Goal: Task Accomplishment & Management: Manage account settings

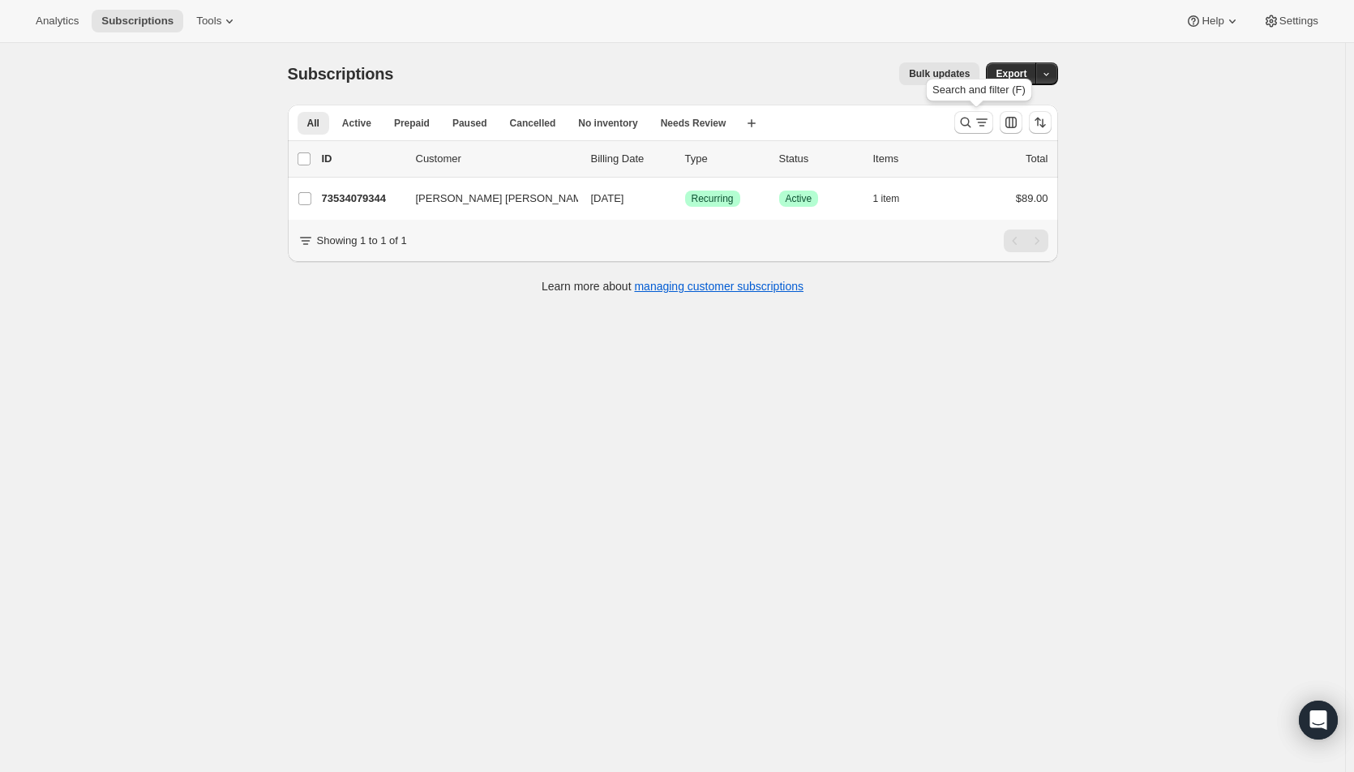
click at [965, 125] on icon "Search and filter results" at bounding box center [965, 123] width 11 height 11
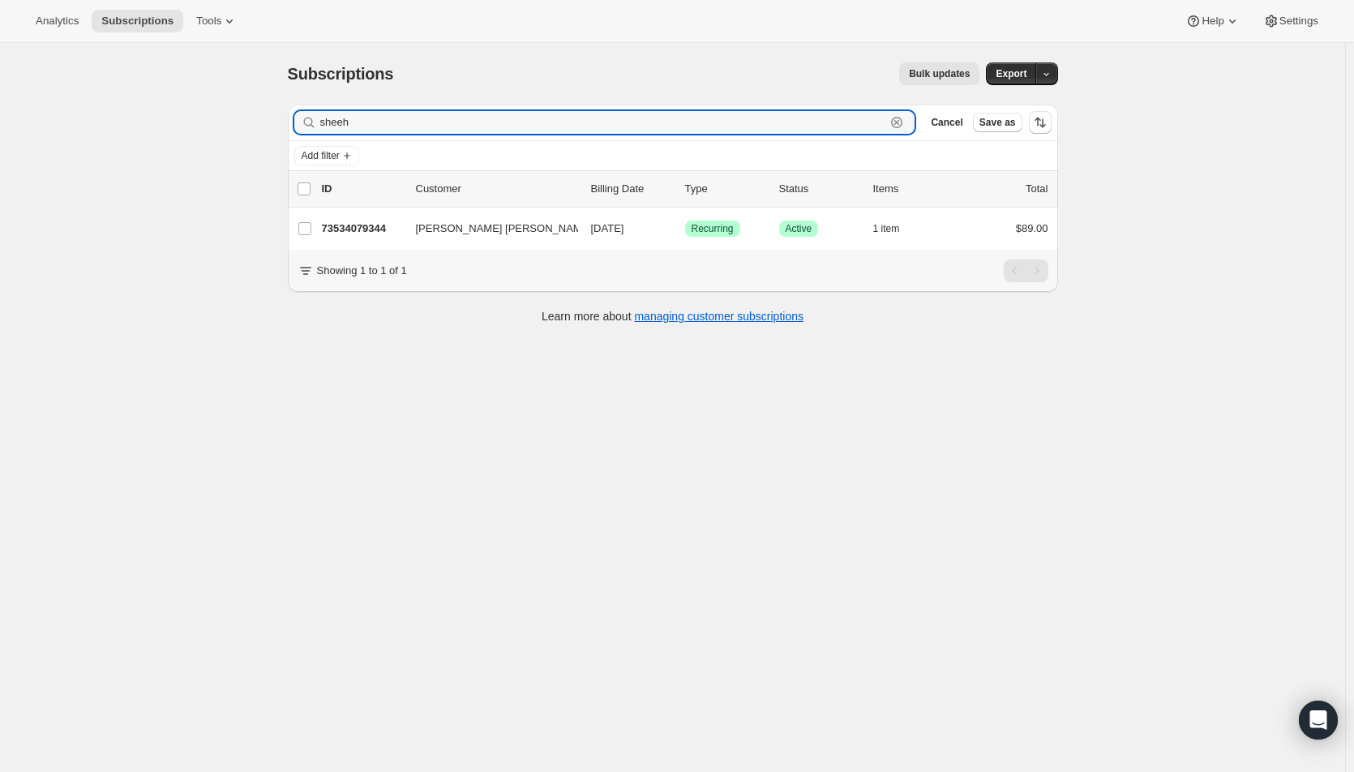
drag, startPoint x: 362, startPoint y: 124, endPoint x: 297, endPoint y: 124, distance: 65.7
click at [297, 124] on div "Filter subscribers sheeh Clear Cancel Save as" at bounding box center [673, 123] width 770 height 36
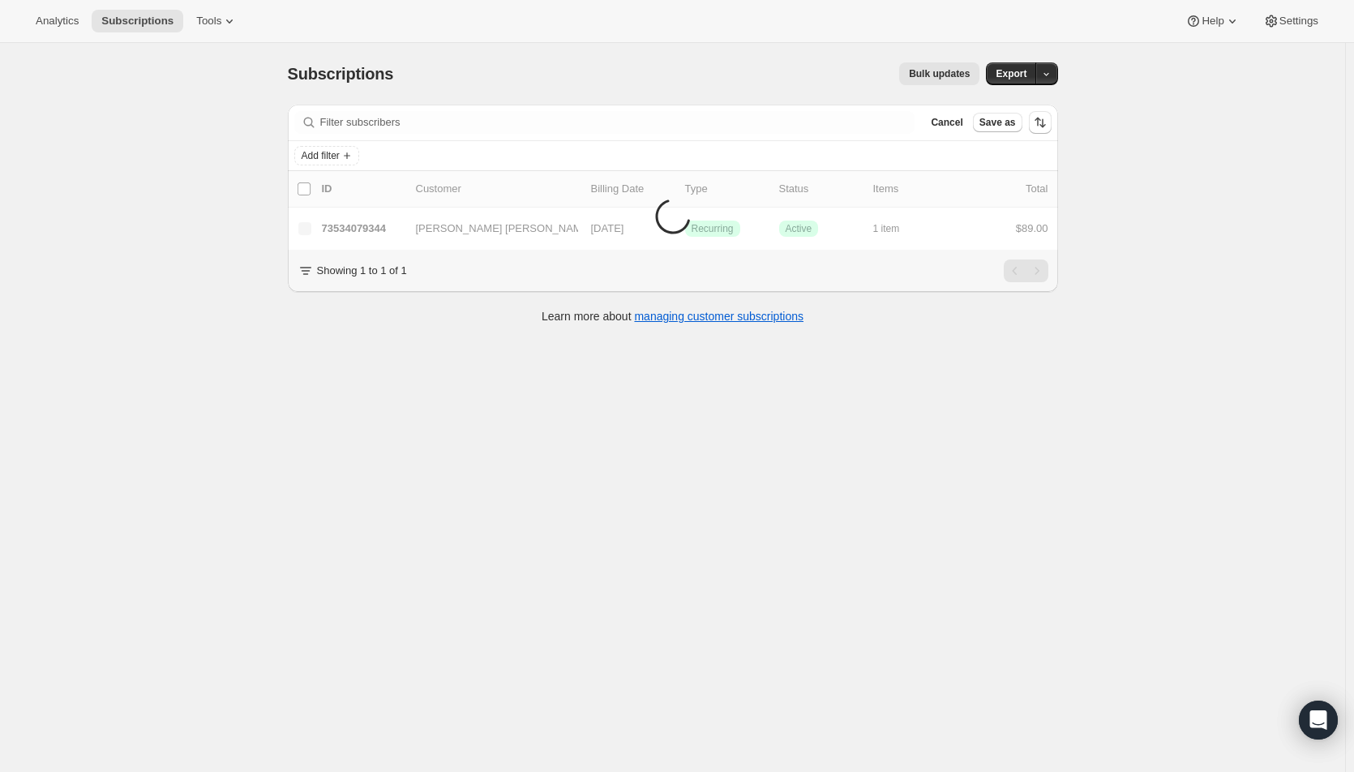
click at [315, 156] on span "Add filter" at bounding box center [321, 155] width 38 height 13
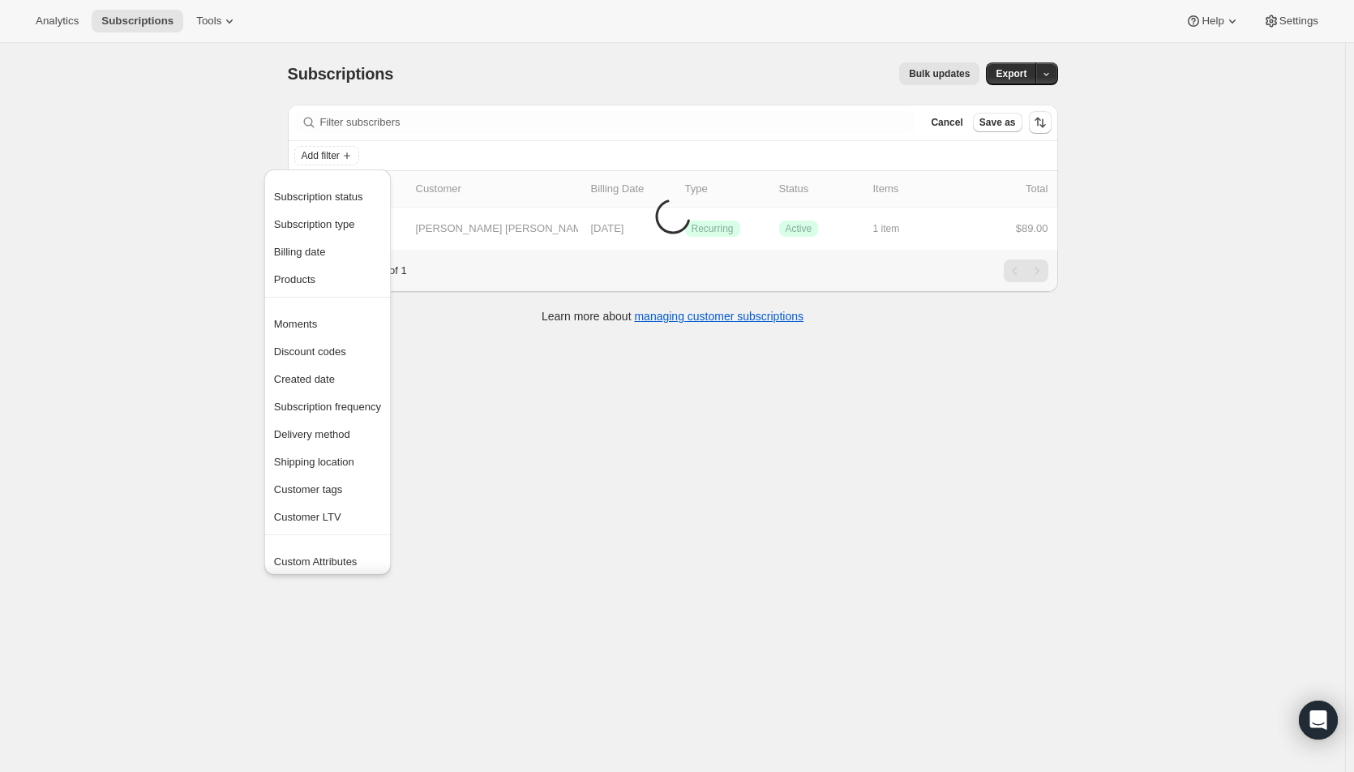
click at [311, 190] on span "Subscription status" at bounding box center [318, 196] width 89 height 12
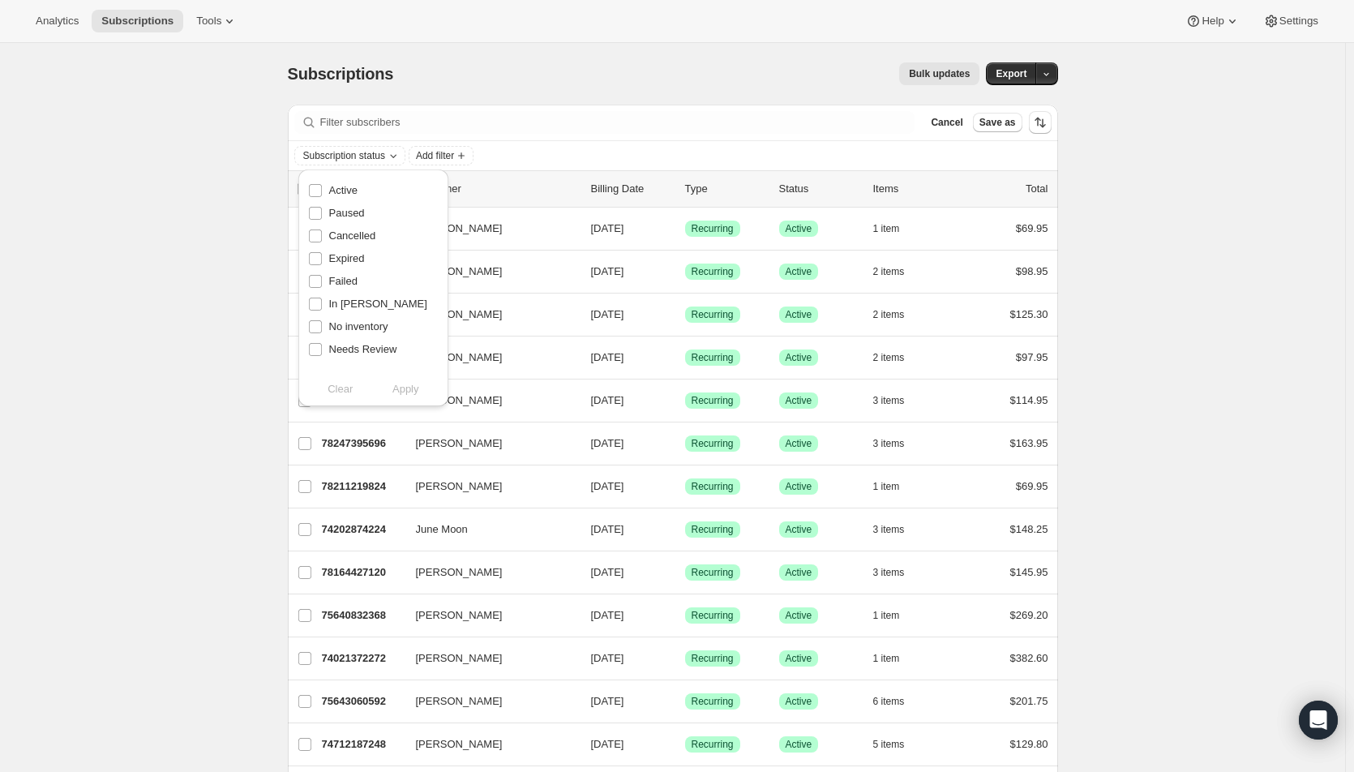
click at [311, 189] on input "Active" at bounding box center [315, 190] width 13 height 13
checkbox input "true"
click at [401, 389] on span "Apply" at bounding box center [405, 389] width 27 height 16
click at [456, 156] on span "Add filter" at bounding box center [439, 155] width 38 height 13
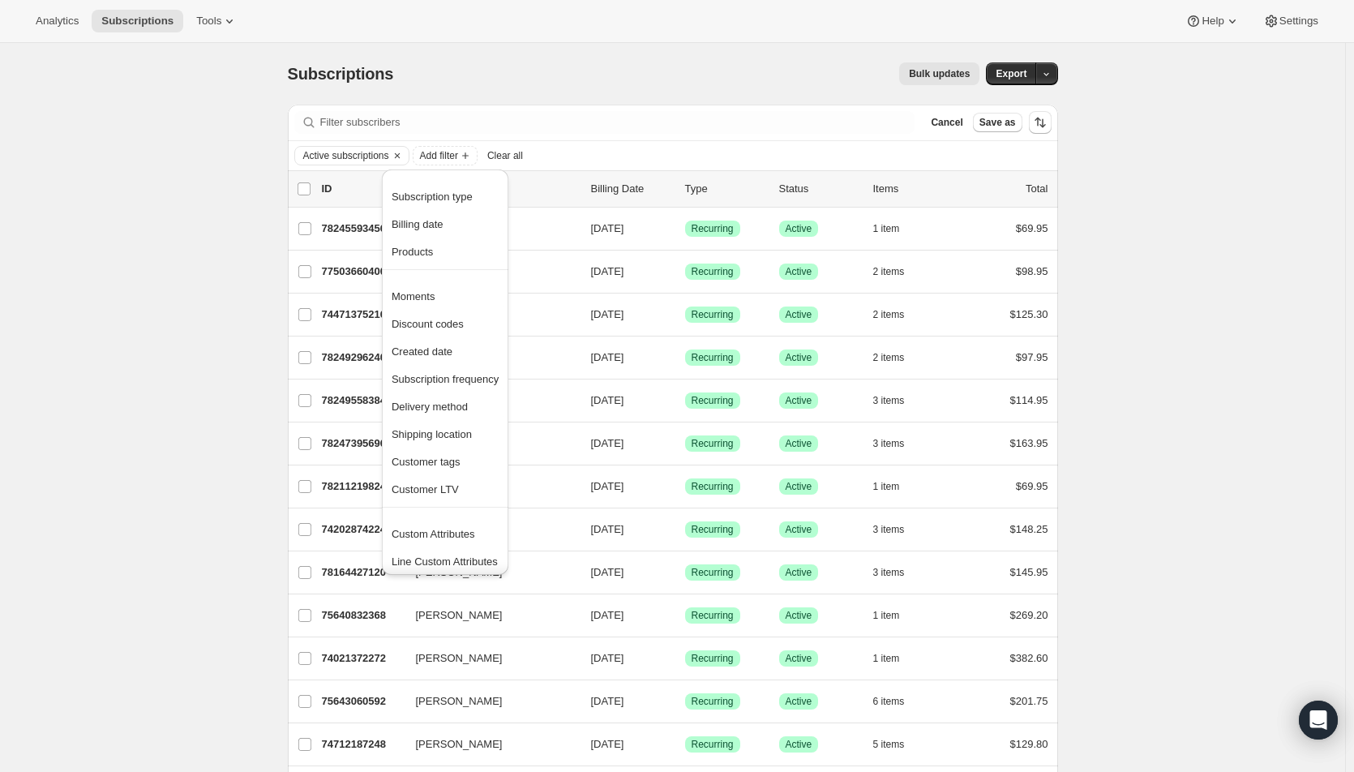
click at [429, 250] on span "Products" at bounding box center [411, 252] width 41 height 12
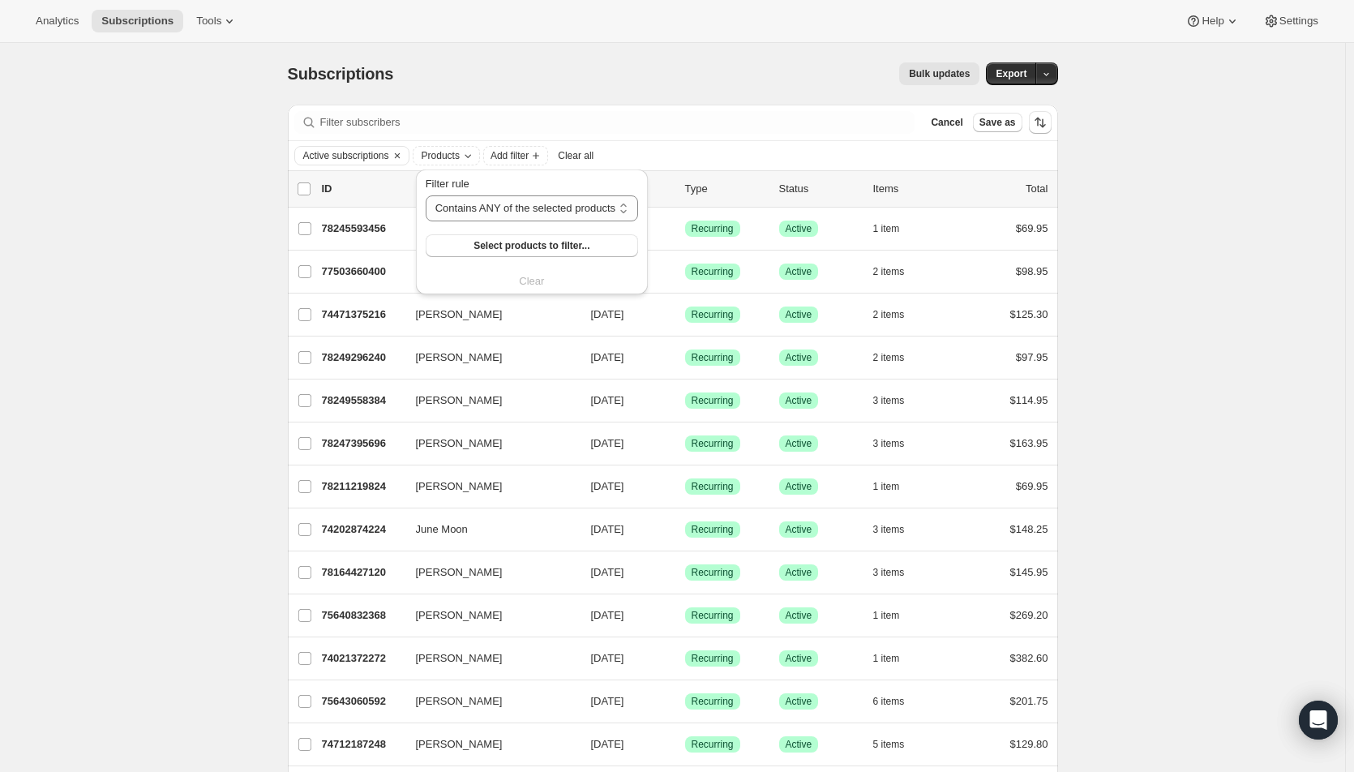
click at [471, 249] on button "Select products to filter..." at bounding box center [532, 245] width 212 height 23
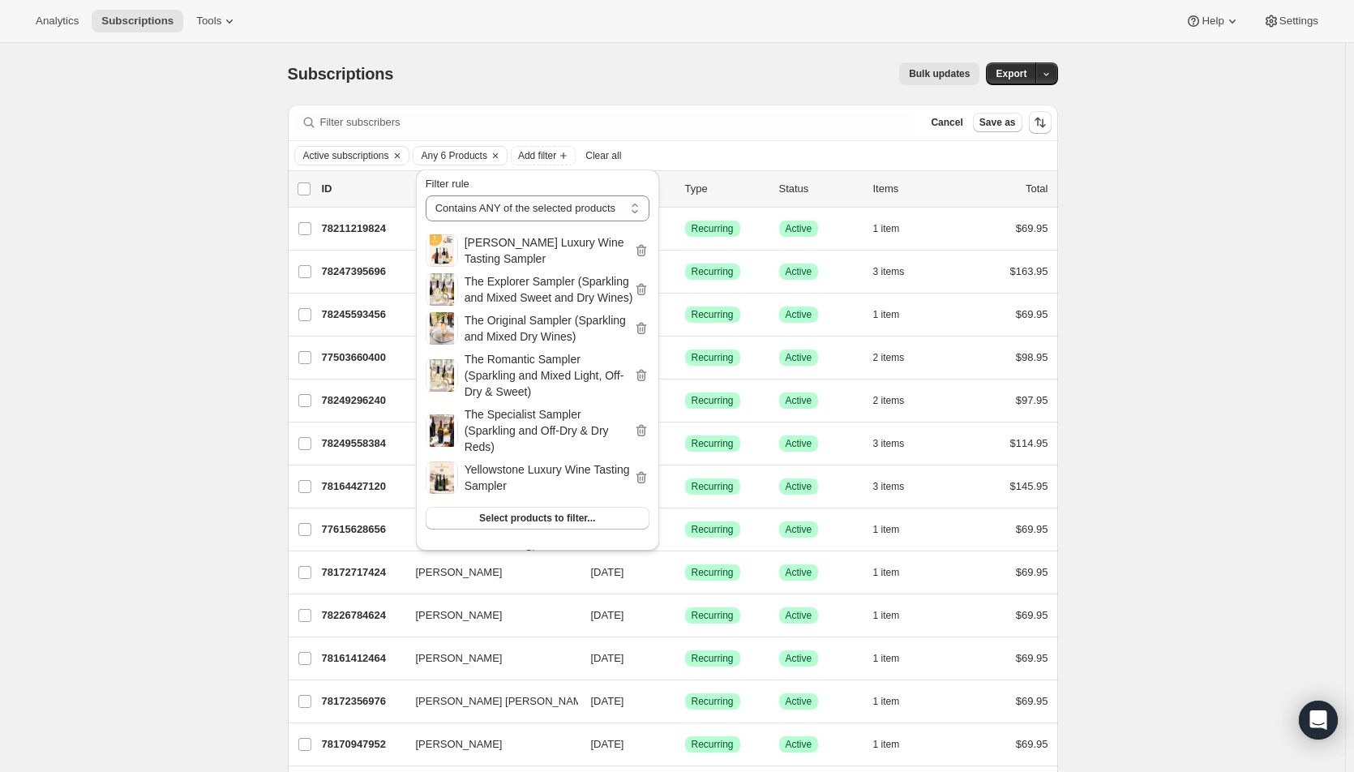
click at [1008, 70] on span "Export" at bounding box center [1010, 73] width 31 height 13
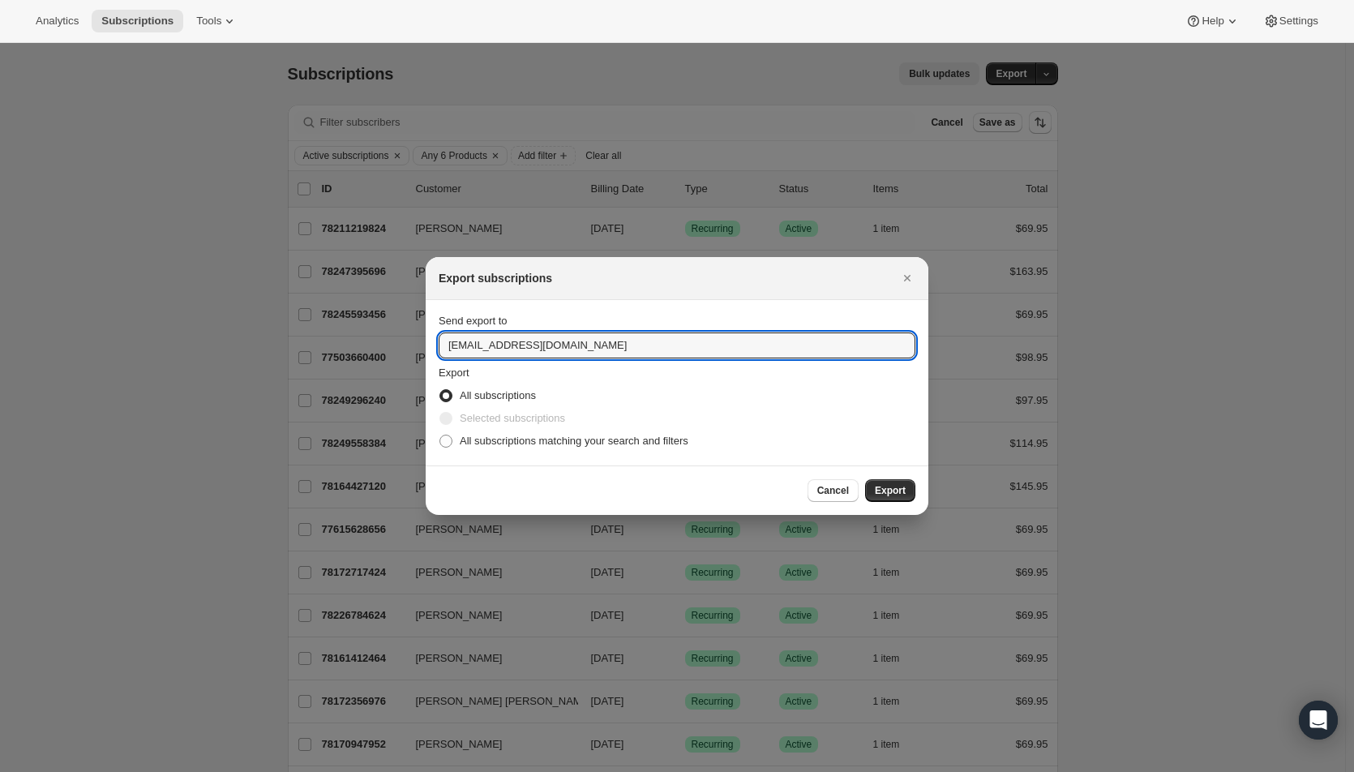
drag, startPoint x: 468, startPoint y: 349, endPoint x: 436, endPoint y: 352, distance: 32.5
click at [436, 352] on section "Send export to hello@wineshopathome.com Export All subscriptions Selected subsc…" at bounding box center [677, 382] width 503 height 165
type input "mfletcher@wineshopathome.com"
click at [460, 447] on span "All subscriptions matching your search and filters" at bounding box center [574, 441] width 229 height 16
click at [440, 435] on input "All subscriptions matching your search and filters" at bounding box center [439, 434] width 1 height 1
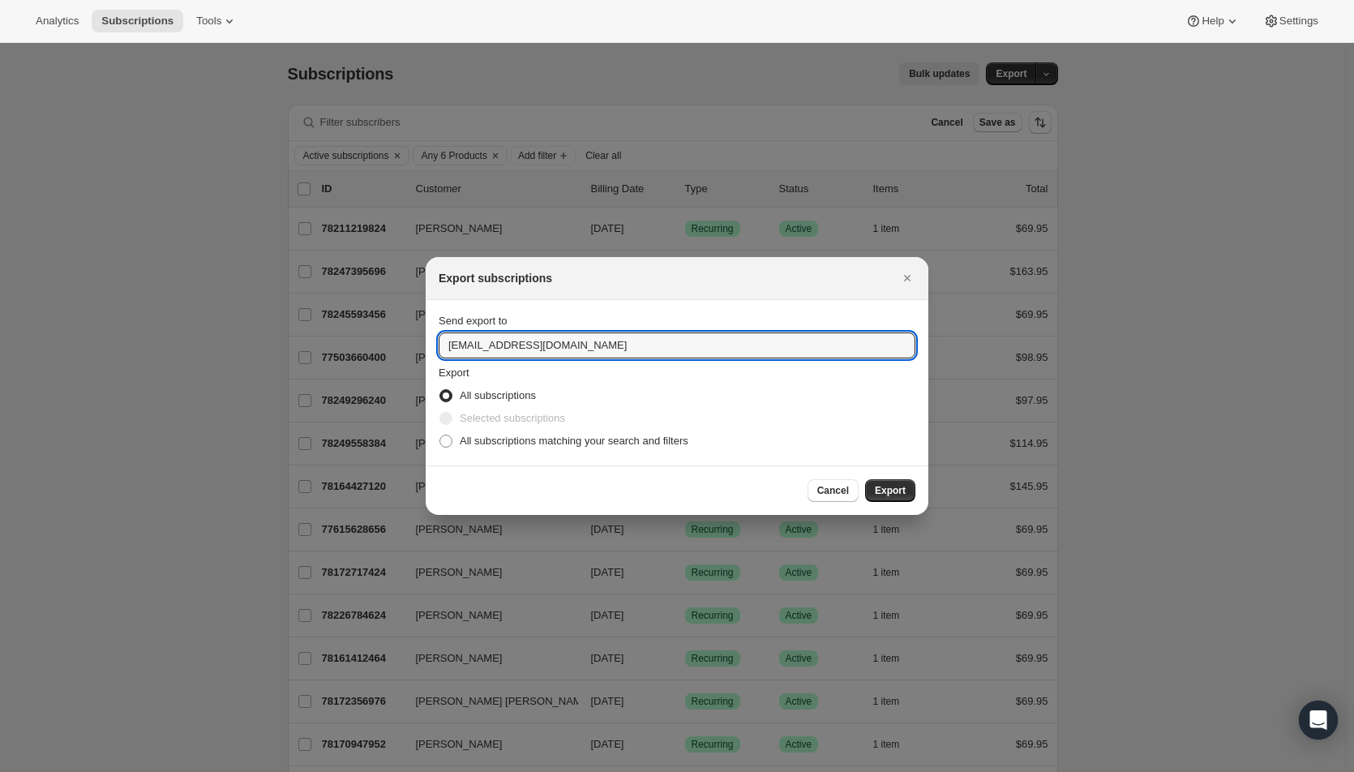
radio input "true"
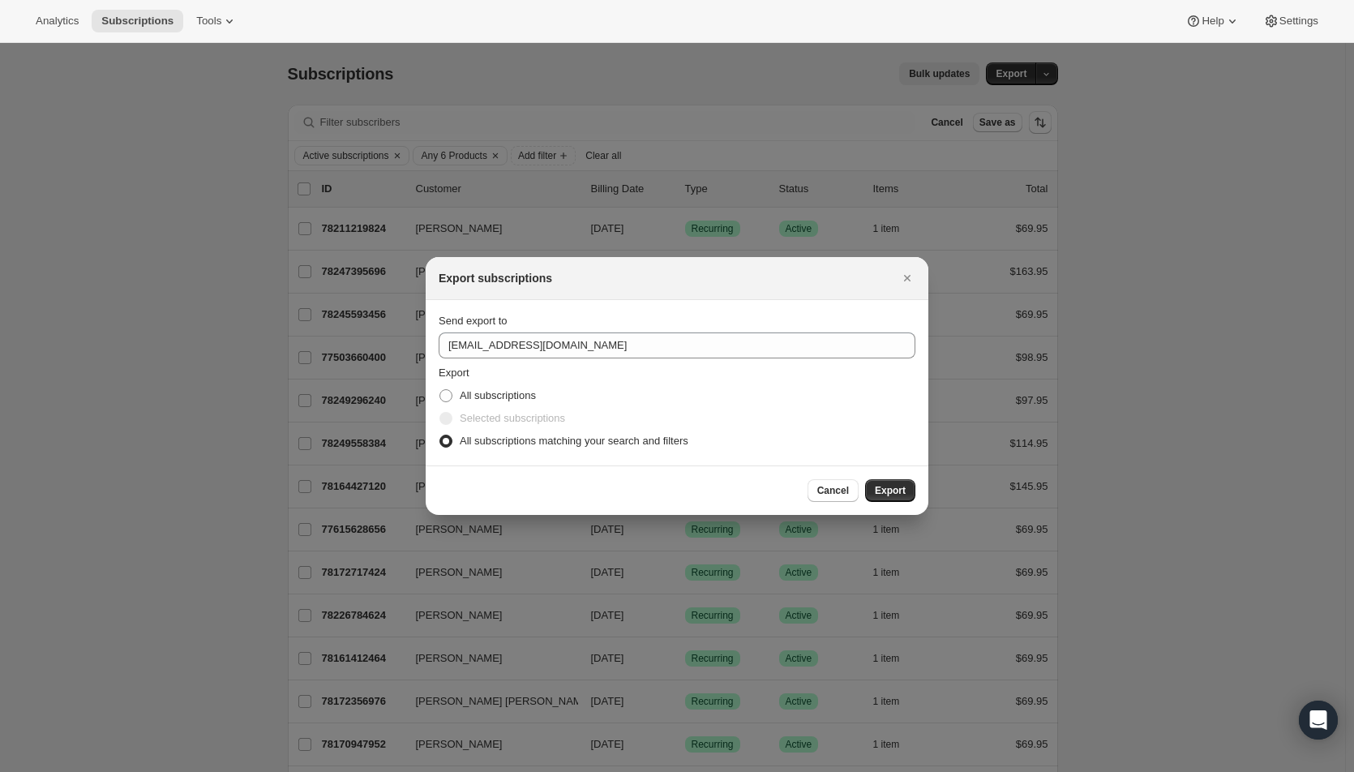
click at [898, 487] on span "Export" at bounding box center [890, 490] width 31 height 13
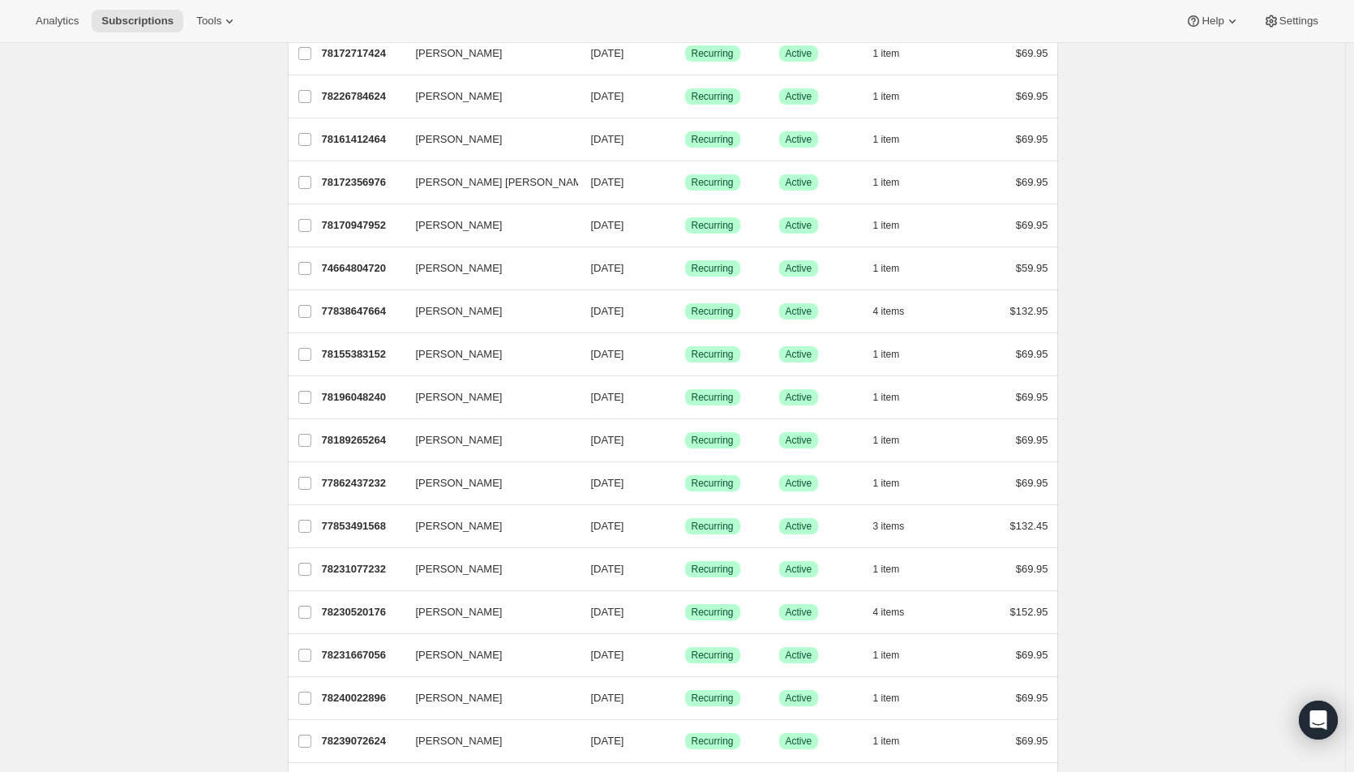
scroll to position [675, 0]
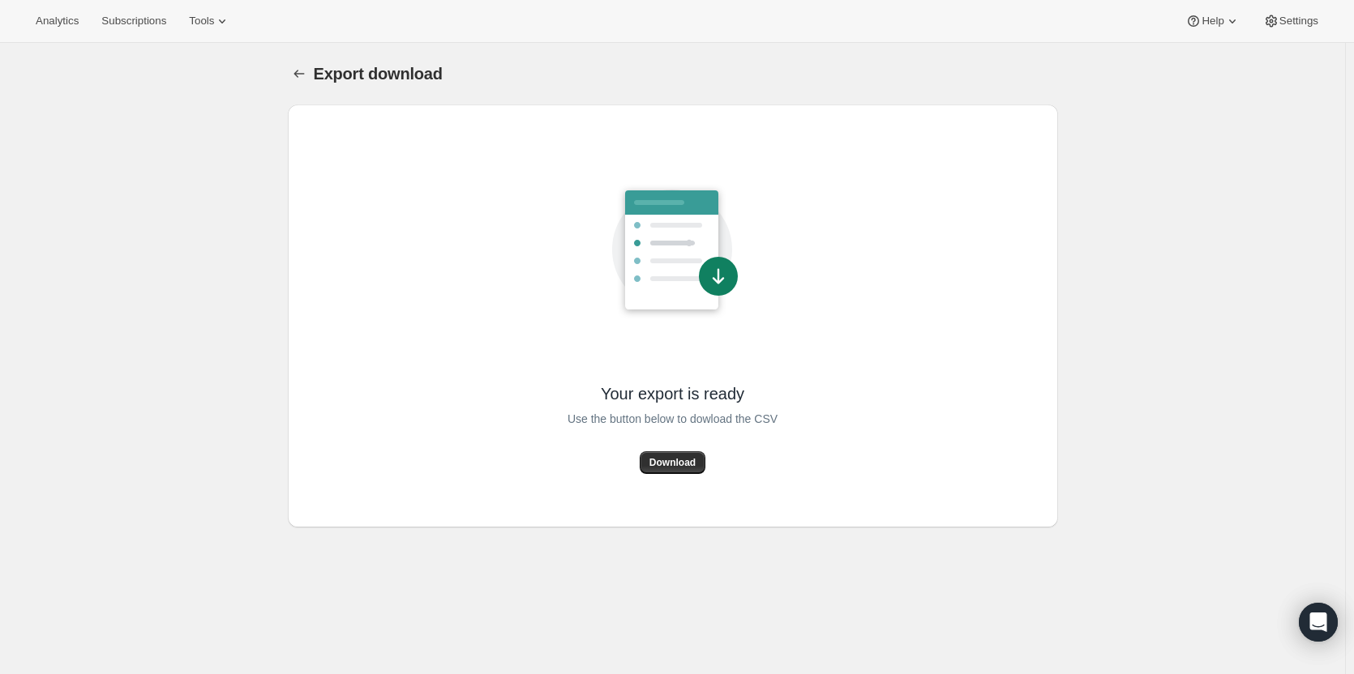
click at [678, 472] on button "Download" at bounding box center [673, 462] width 66 height 23
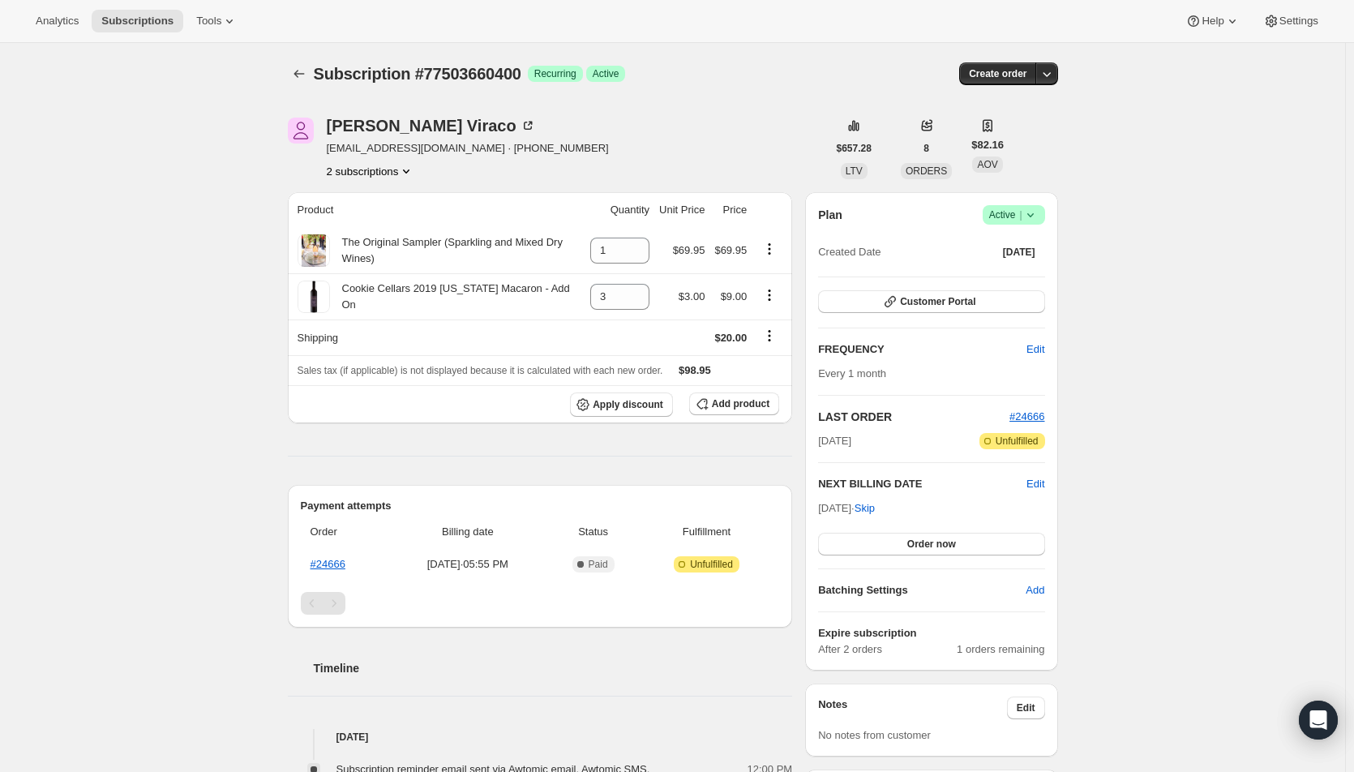
click at [918, 544] on span "Order now" at bounding box center [931, 543] width 49 height 13
click at [918, 544] on span "Click to confirm" at bounding box center [931, 543] width 74 height 13
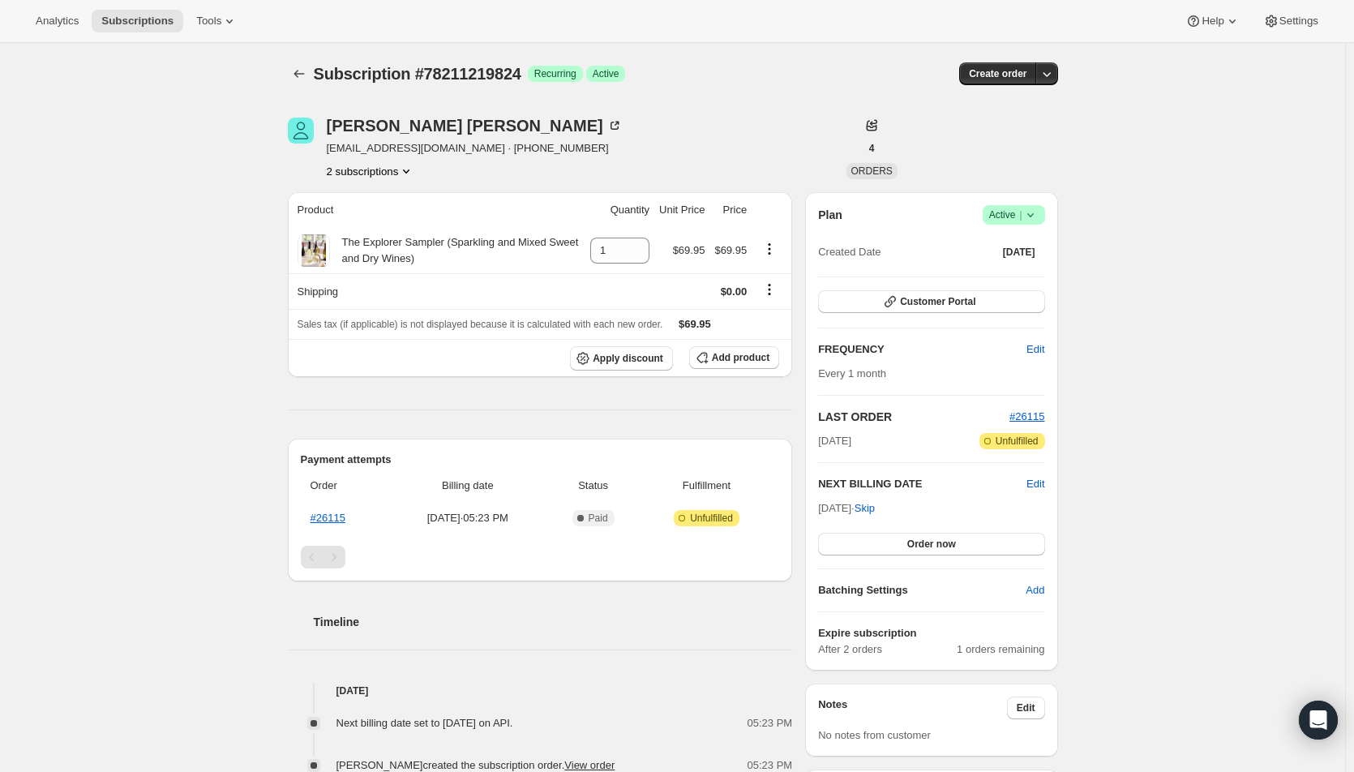
click at [912, 548] on span "Order now" at bounding box center [931, 543] width 49 height 13
click at [912, 548] on span "Click to confirm" at bounding box center [931, 543] width 74 height 13
click at [946, 547] on span "Order now" at bounding box center [931, 543] width 49 height 13
click at [946, 547] on span "Click to confirm" at bounding box center [931, 543] width 74 height 13
